Goal: Task Accomplishment & Management: Complete application form

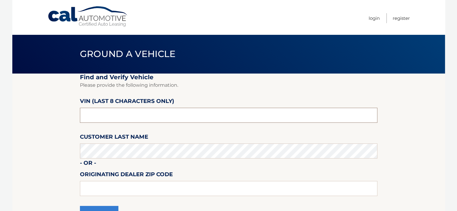
click at [127, 113] on input "text" at bounding box center [229, 115] width 298 height 15
click at [117, 116] on input "text" at bounding box center [229, 115] width 298 height 15
type input "nt202986"
click at [44, 132] on section "Find and Verify Vehicle Please provide the following information. VIN (last 8 c…" at bounding box center [228, 151] width 433 height 155
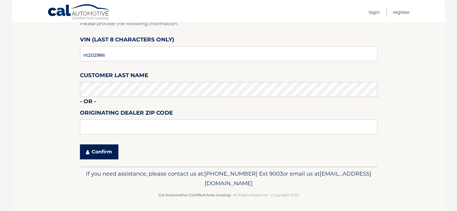
scroll to position [63, 0]
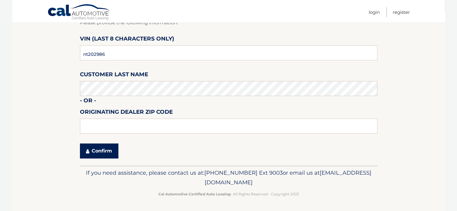
click at [87, 146] on button "Confirm" at bounding box center [99, 151] width 38 height 15
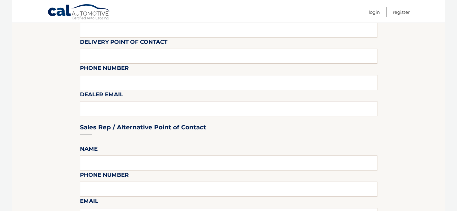
scroll to position [30, 0]
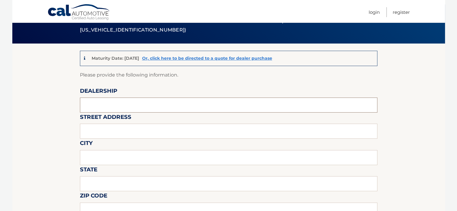
click at [84, 108] on input "text" at bounding box center [229, 105] width 298 height 15
type input "rt18 auto"
type input "400 rt 18"
type input "[GEOGRAPHIC_DATA]"
type input "nj"
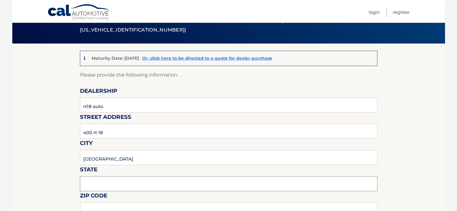
type input "08816"
type input "RYAN"
type input "7323872600"
type input "abrown@rt18auto.com"
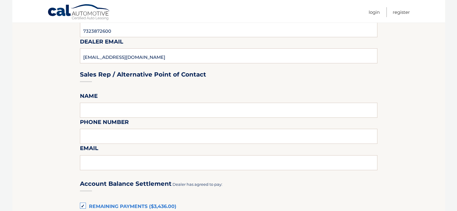
scroll to position [271, 0]
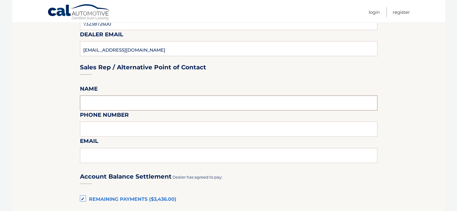
click at [126, 105] on input "text" at bounding box center [229, 103] width 298 height 15
type input "aaron brown"
type input "9087311987"
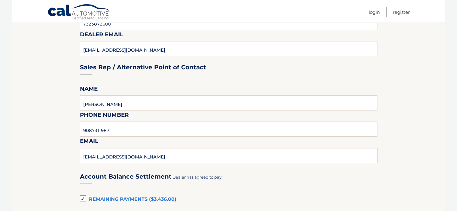
click at [128, 155] on input "smurf1329@me.com" at bounding box center [229, 155] width 298 height 15
type input "abrown@rt18auto.com"
click at [47, 130] on section "Maturity Date: 04/30/2026 Or, click here to be directed to a quote for dealer p…" at bounding box center [228, 132] width 433 height 659
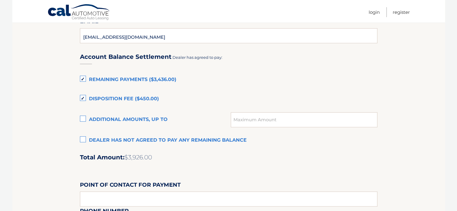
scroll to position [391, 0]
click at [80, 142] on label "Dealer has not agreed to pay any remaining balance" at bounding box center [229, 140] width 298 height 12
click at [0, 0] on input "Dealer has not agreed to pay any remaining balance" at bounding box center [0, 0] width 0 height 0
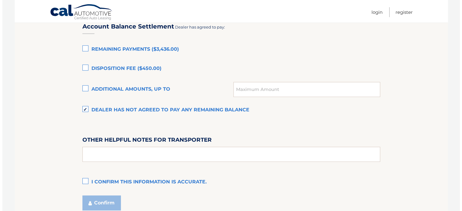
scroll to position [451, 0]
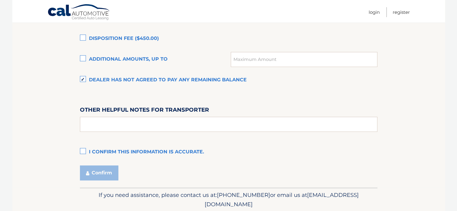
click at [81, 150] on label "I confirm this information is accurate." at bounding box center [229, 152] width 298 height 12
click at [0, 0] on input "I confirm this information is accurate." at bounding box center [0, 0] width 0 height 0
click at [102, 178] on button "Confirm" at bounding box center [99, 173] width 38 height 15
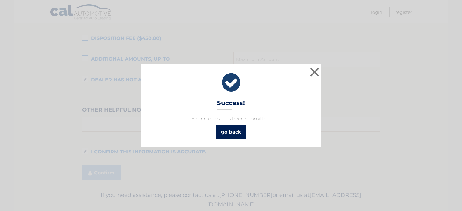
click at [235, 129] on link "go back" at bounding box center [230, 132] width 29 height 14
